Goal: Find specific page/section: Find specific page/section

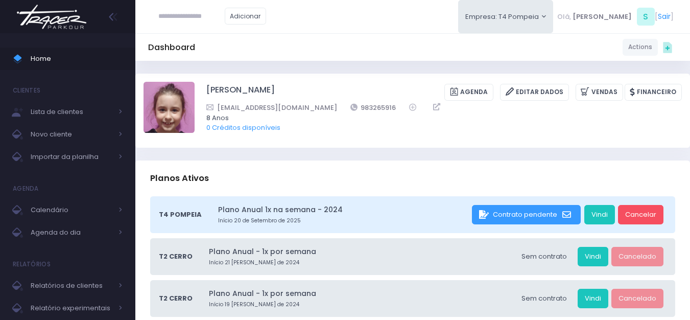
click at [57, 22] on img at bounding box center [52, 17] width 78 height 36
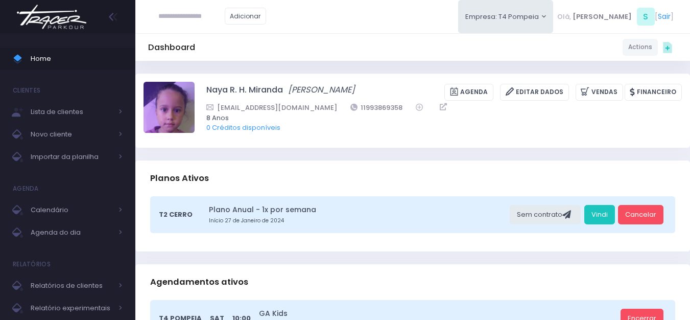
click at [55, 20] on img at bounding box center [52, 17] width 78 height 36
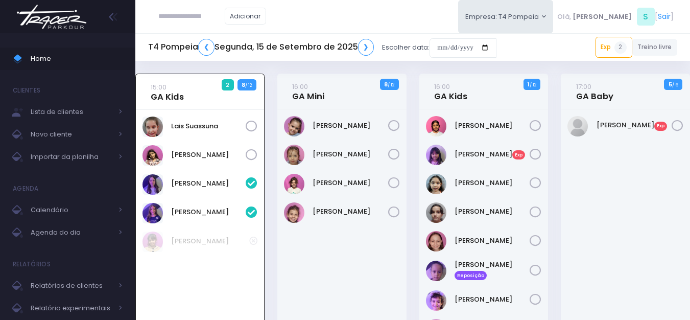
scroll to position [153, 0]
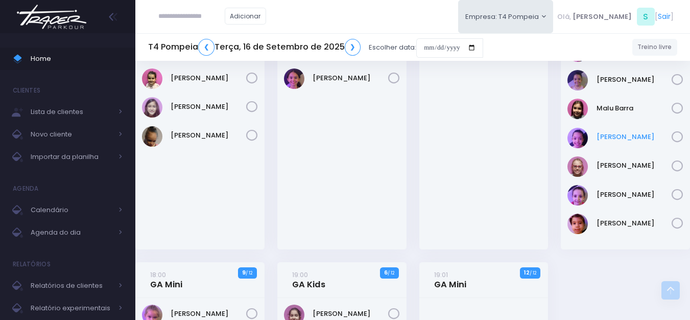
scroll to position [255, 0]
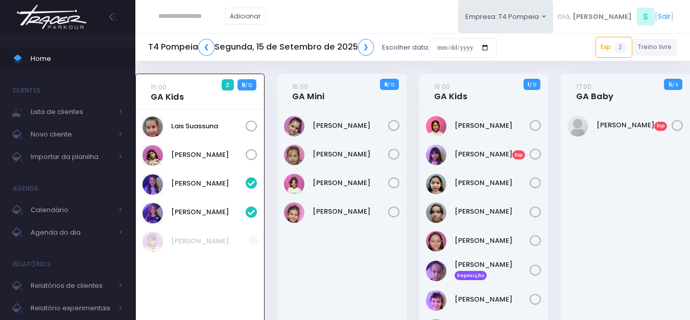
scroll to position [74, 0]
